Goal: Information Seeking & Learning: Learn about a topic

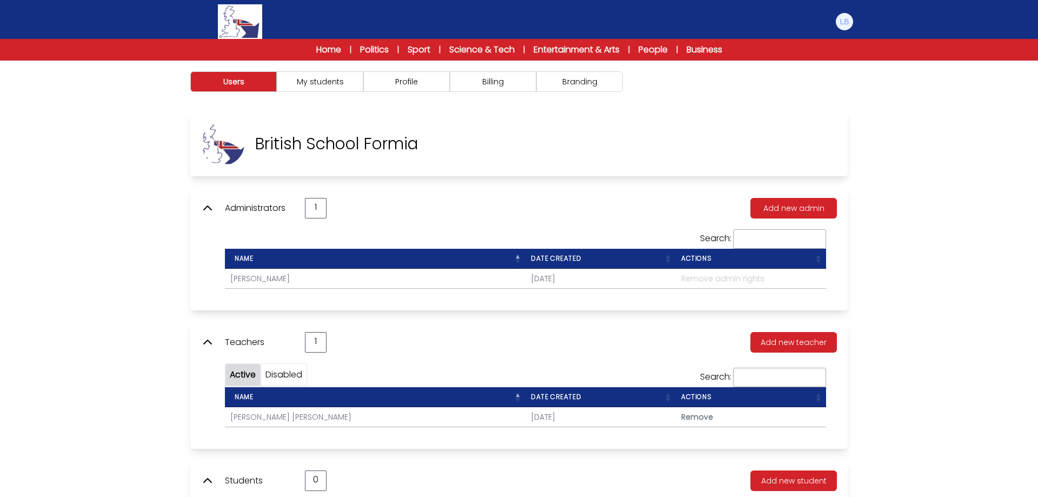
click at [327, 41] on div "Home | Politics | Sport | Science & Tech | Entertainment & Arts | People | Busi…" at bounding box center [519, 50] width 1038 height 22
click at [324, 45] on link "Home" at bounding box center [328, 49] width 25 height 13
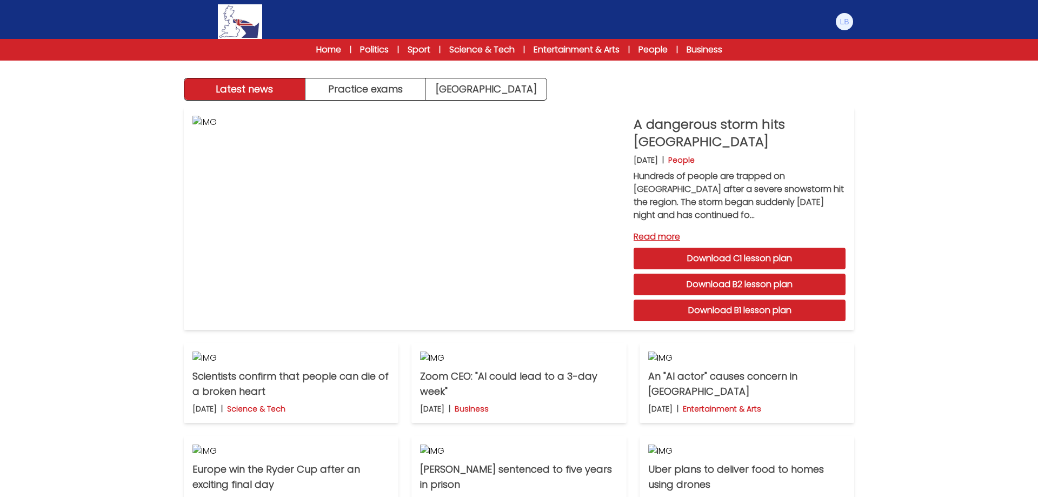
click at [481, 49] on link "Science & Tech" at bounding box center [481, 49] width 65 height 13
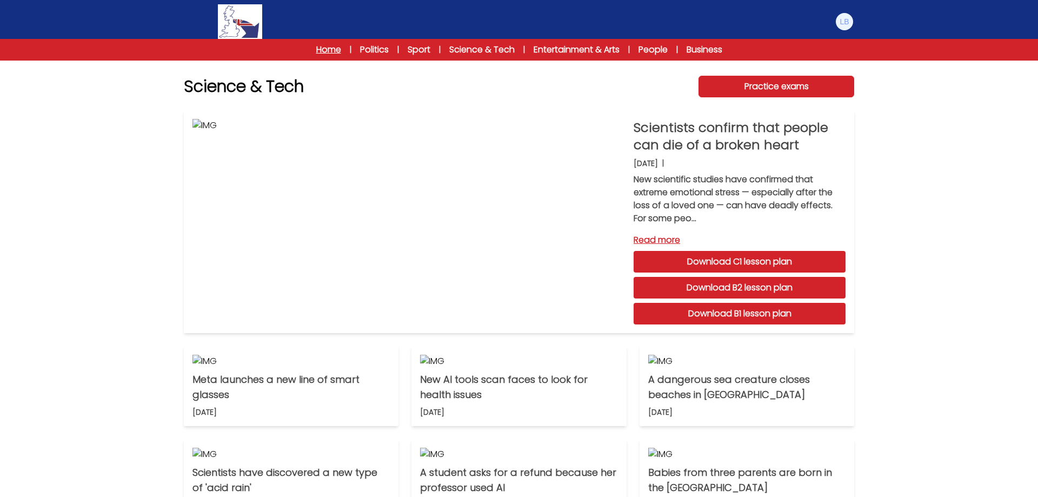
click at [319, 48] on link "Home" at bounding box center [328, 49] width 25 height 13
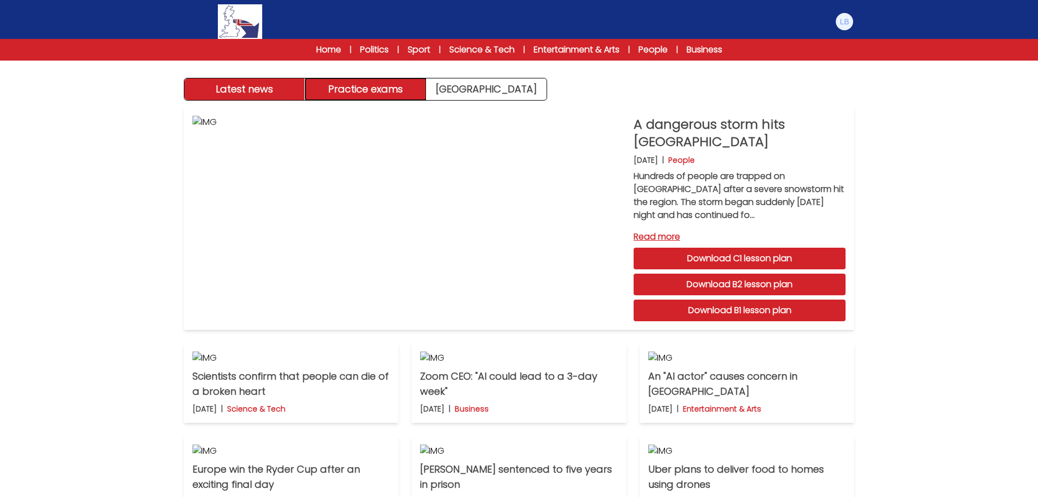
click at [376, 88] on button "Practice exams" at bounding box center [365, 89] width 121 height 22
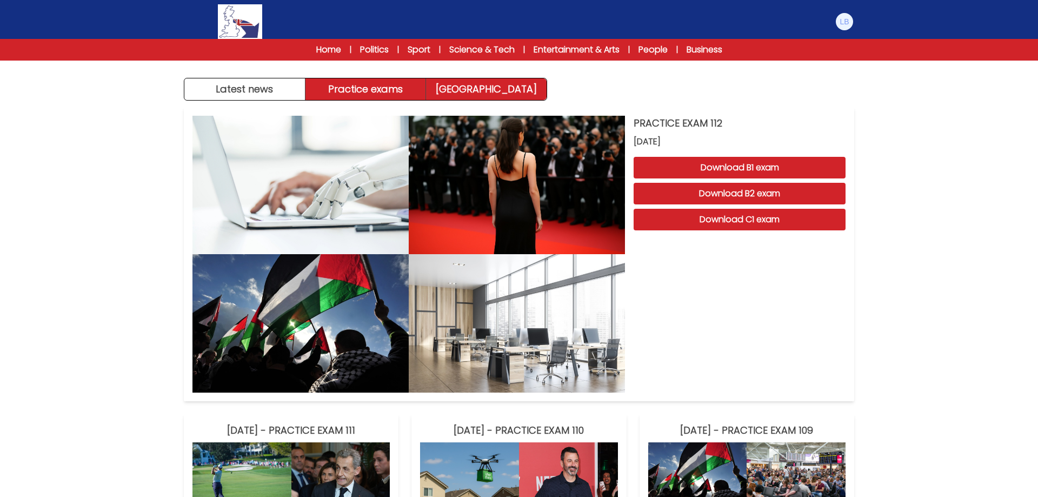
click at [438, 89] on link "Exam Centre" at bounding box center [486, 89] width 121 height 22
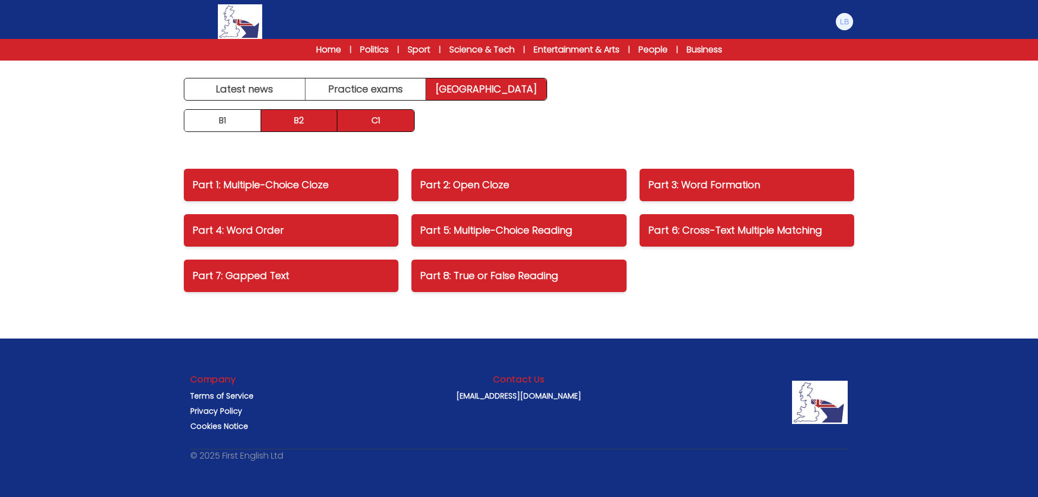
click at [279, 122] on link "B2" at bounding box center [299, 121] width 77 height 22
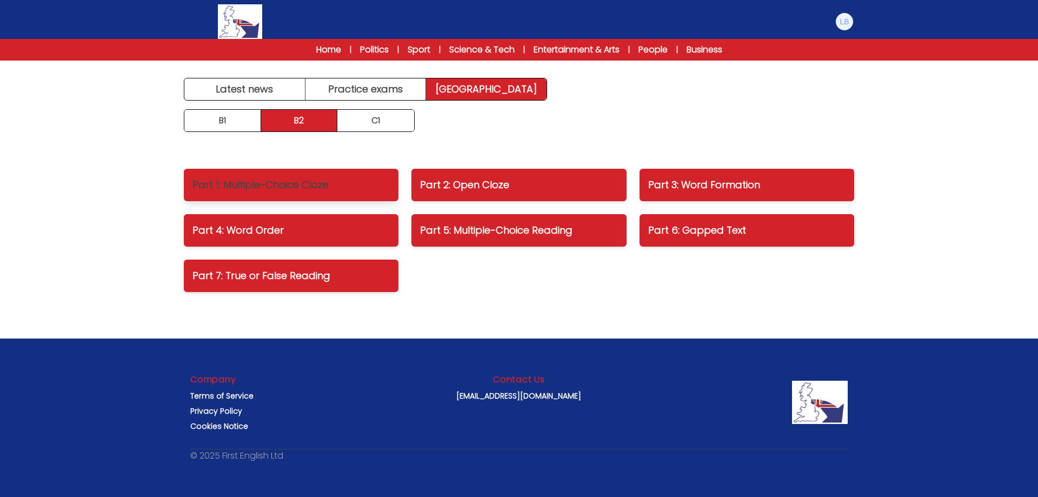
click at [325, 182] on p "Part 1: Multiple-Choice Cloze" at bounding box center [290, 184] width 197 height 15
click at [449, 181] on p "Part 2: Open Cloze" at bounding box center [518, 184] width 197 height 15
